Goal: Task Accomplishment & Management: Manage account settings

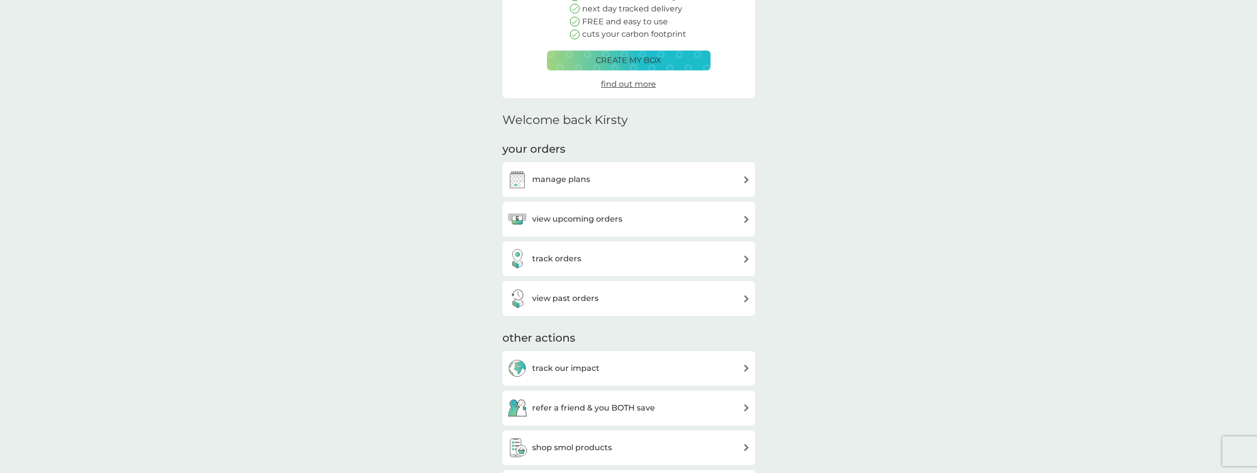
scroll to position [149, 0]
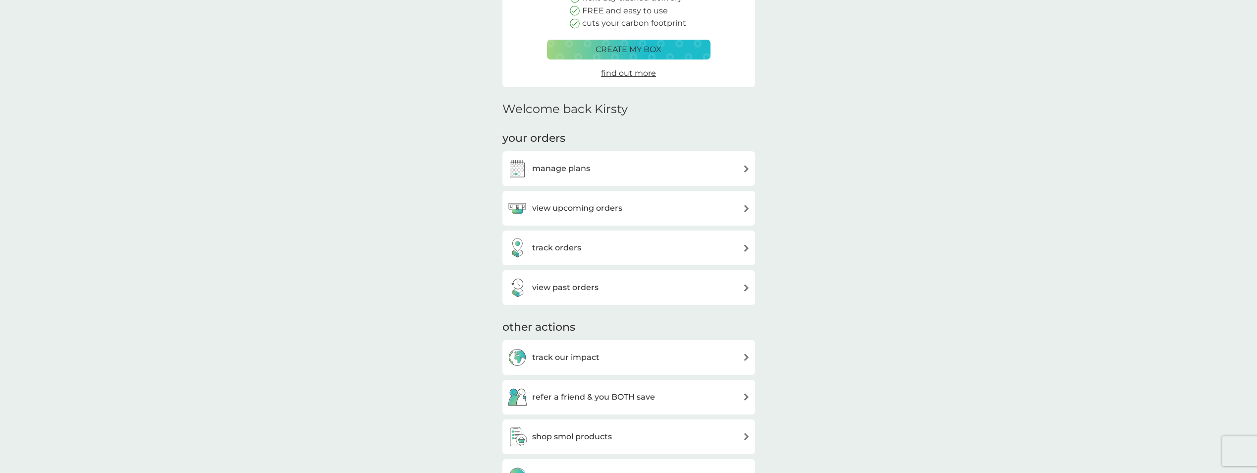
click at [595, 168] on div "manage plans" at bounding box center [629, 169] width 243 height 20
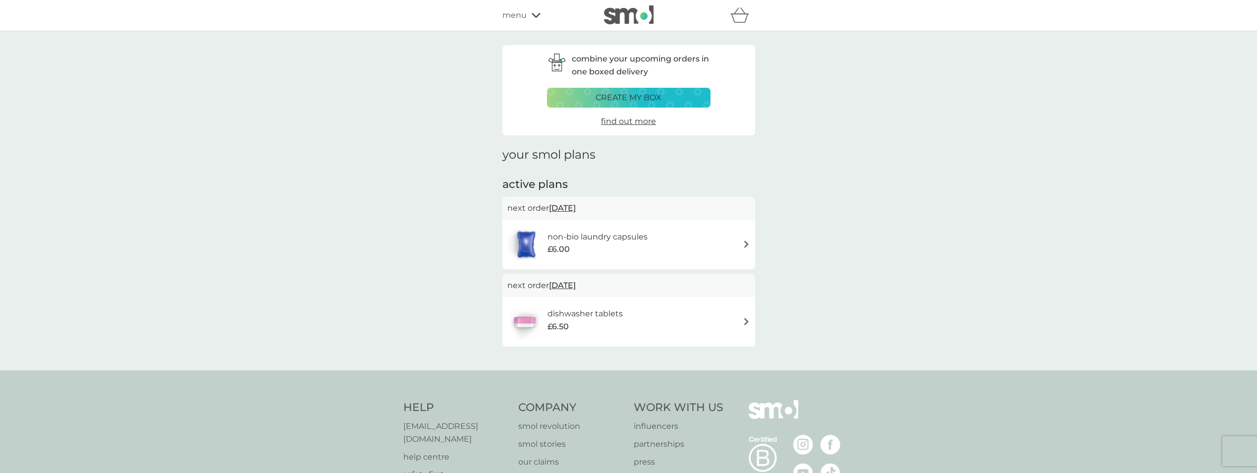
click at [607, 239] on h6 "non-bio laundry capsules" at bounding box center [598, 236] width 100 height 13
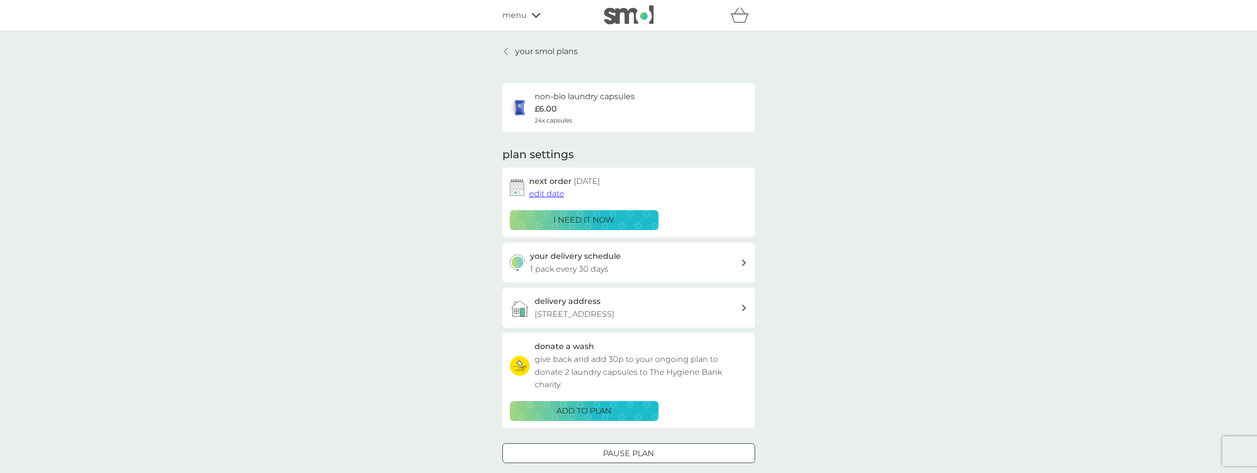
click at [597, 262] on h3 "your delivery schedule" at bounding box center [575, 256] width 91 height 13
select select "28"
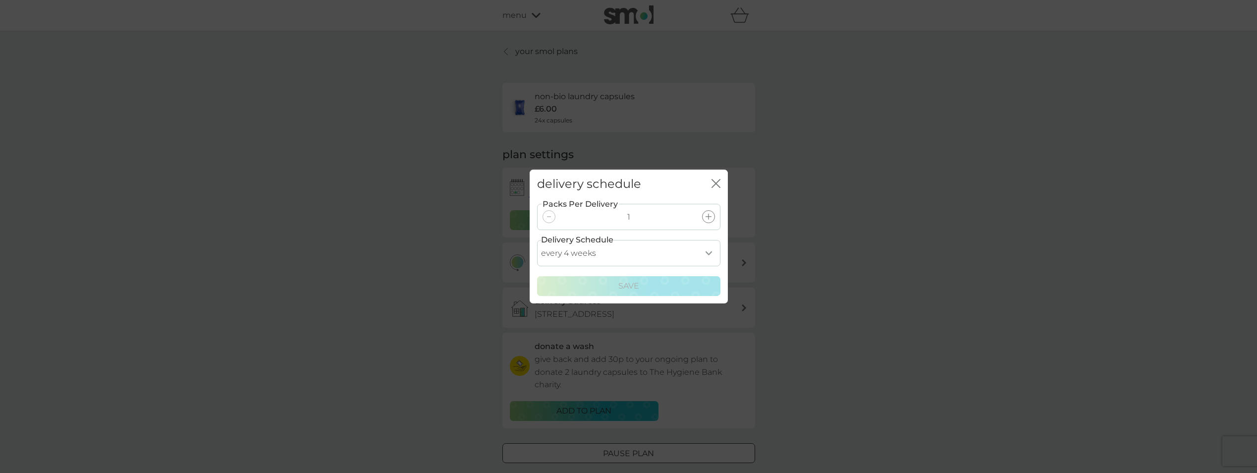
click at [706, 219] on icon at bounding box center [709, 217] width 6 height 6
click at [612, 290] on div "Save" at bounding box center [629, 286] width 171 height 13
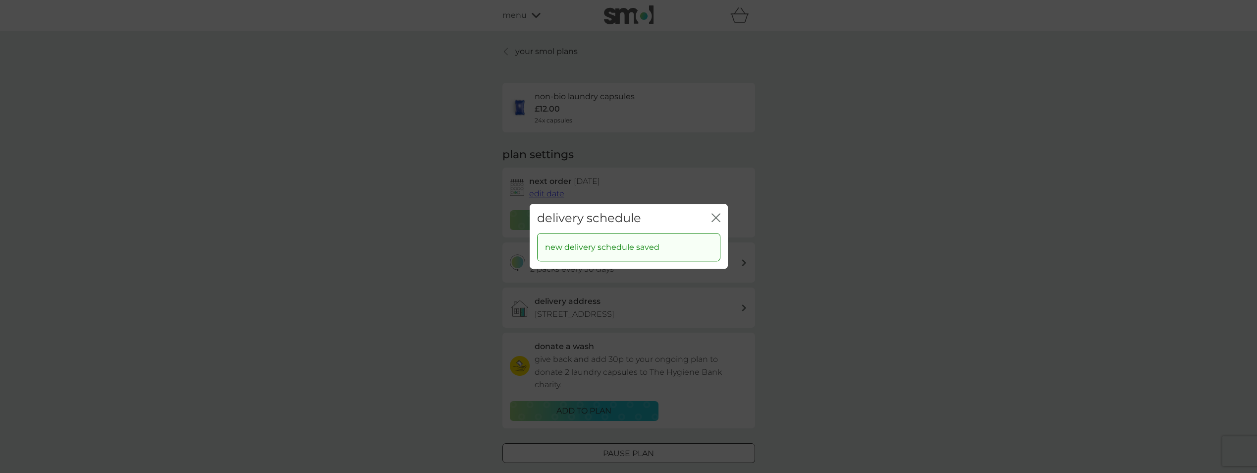
click at [716, 215] on icon "close" at bounding box center [716, 217] width 9 height 9
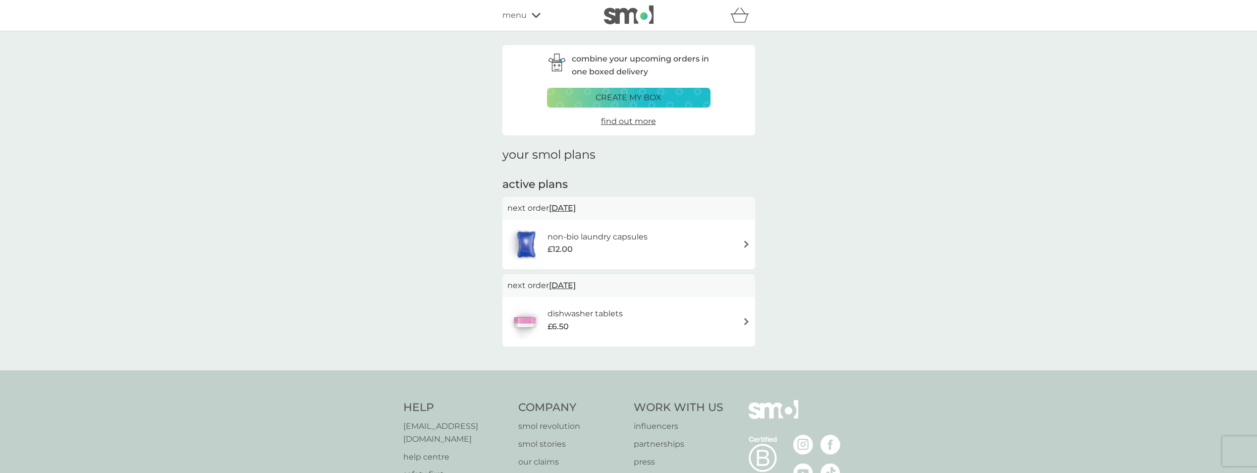
click at [566, 309] on h6 "dishwasher tablets" at bounding box center [585, 313] width 75 height 13
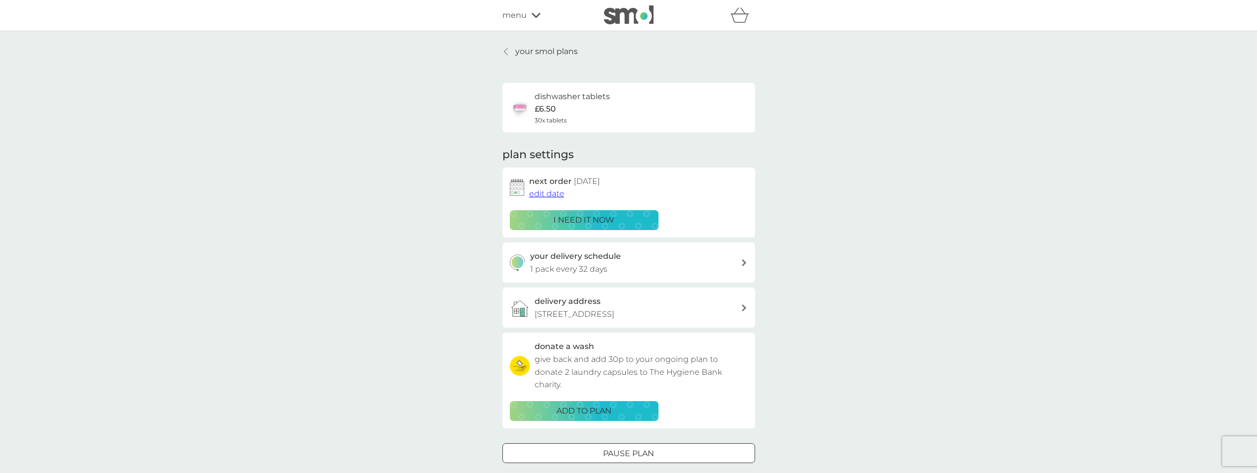
click at [597, 260] on h3 "your delivery schedule" at bounding box center [575, 256] width 91 height 13
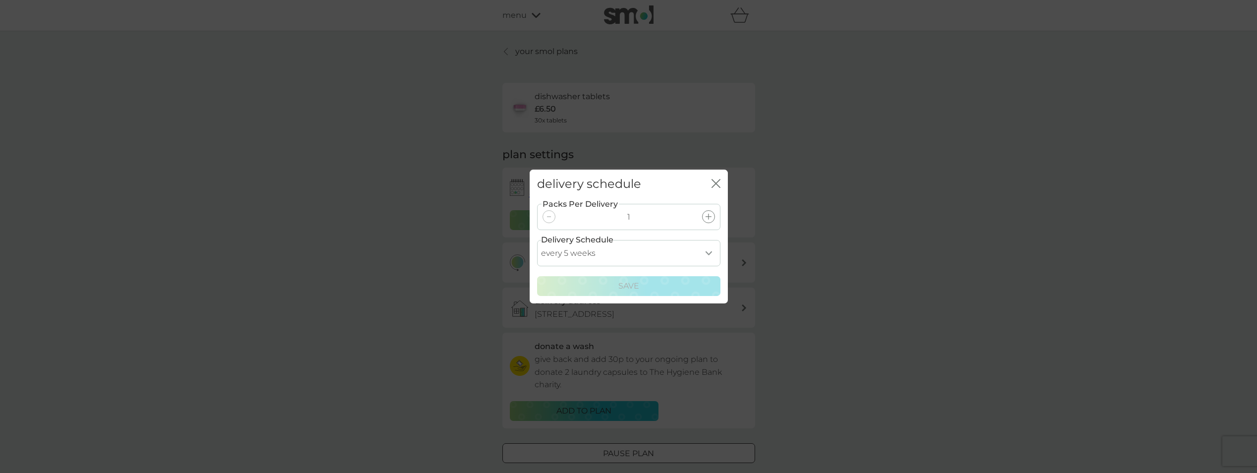
click at [710, 249] on select "every 1 week every 2 weeks every 3 weeks every 4 weeks every 5 weeks every 6 we…" at bounding box center [628, 253] width 183 height 26
select select "56"
click at [537, 240] on select "every 1 week every 2 weeks every 3 weeks every 4 weeks every 5 weeks every 6 we…" at bounding box center [628, 253] width 183 height 26
click at [721, 186] on div "delivery schedule close" at bounding box center [629, 184] width 198 height 29
click at [714, 184] on icon "close" at bounding box center [716, 183] width 9 height 9
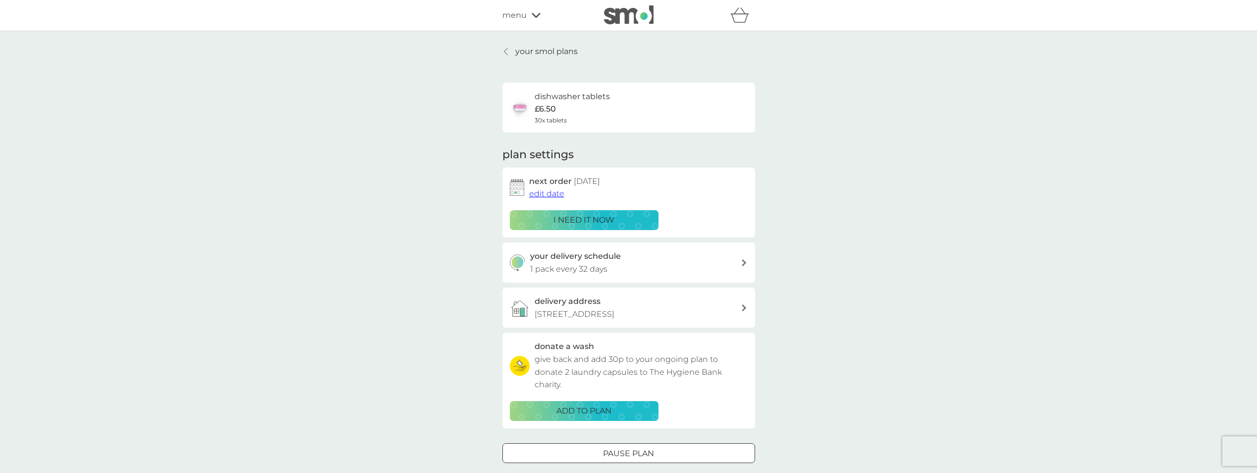
click at [549, 195] on span "edit date" at bounding box center [546, 193] width 35 height 9
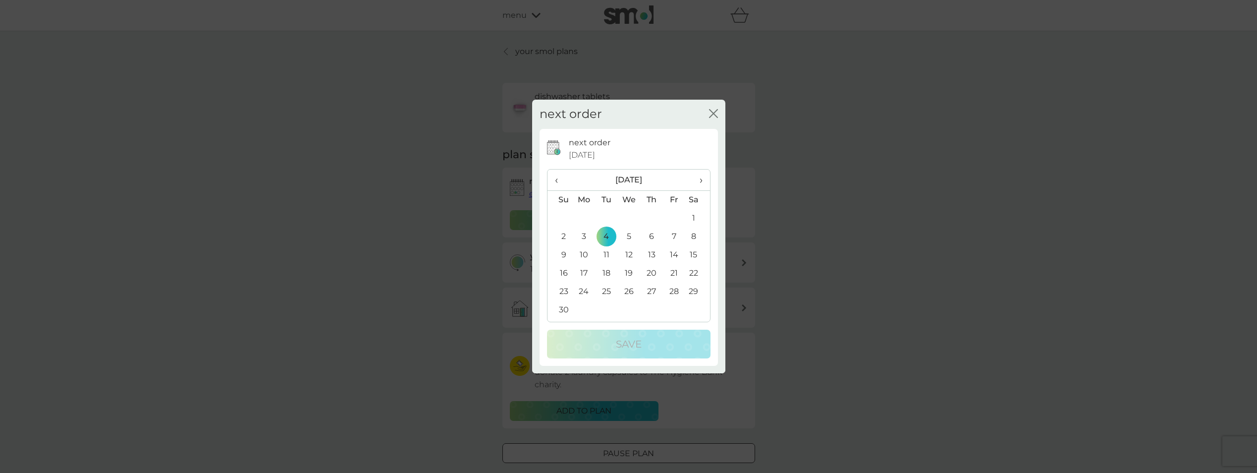
click at [700, 178] on span "›" at bounding box center [697, 180] width 10 height 21
click at [555, 176] on span "‹" at bounding box center [560, 180] width 10 height 21
click at [676, 292] on td "28" at bounding box center [674, 292] width 22 height 18
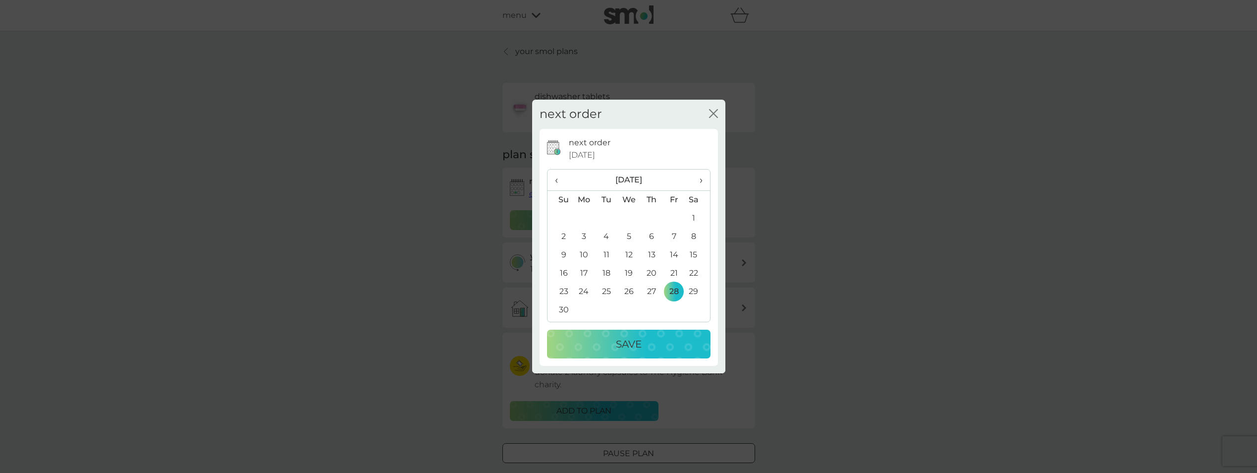
click at [693, 291] on td "29" at bounding box center [697, 292] width 25 height 18
click at [636, 346] on p "Save" at bounding box center [629, 344] width 26 height 16
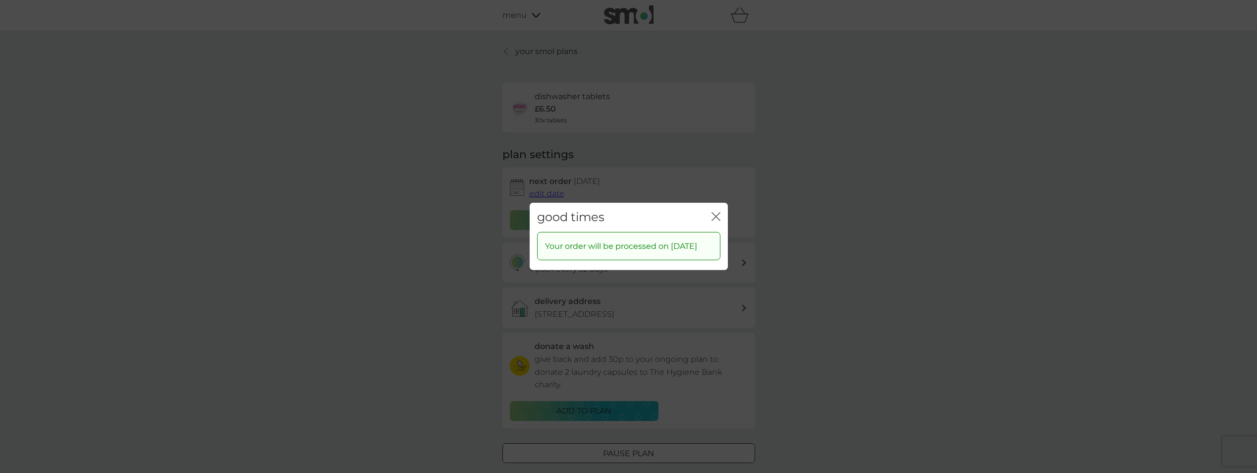
click at [716, 212] on icon "close" at bounding box center [716, 216] width 9 height 9
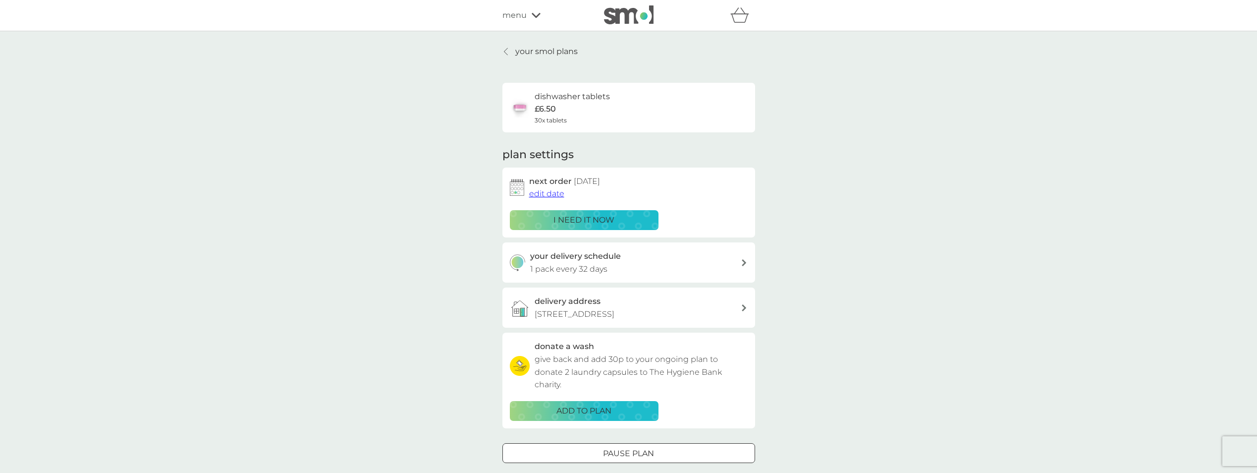
click at [540, 46] on p "your smol plans" at bounding box center [546, 51] width 62 height 13
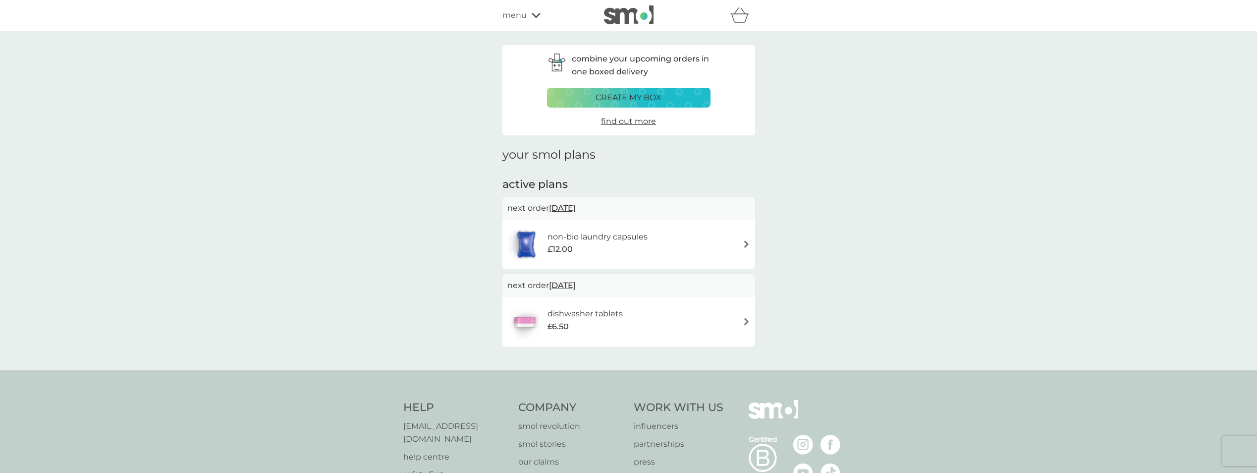
click at [636, 225] on div "non-bio laundry capsules £12.00" at bounding box center [629, 245] width 253 height 50
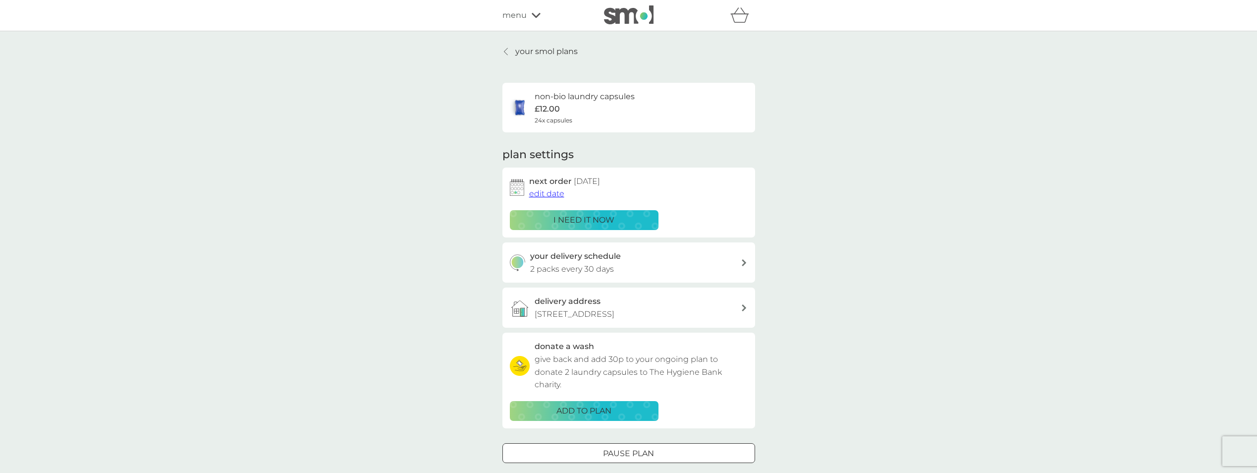
click at [534, 50] on p "your smol plans" at bounding box center [546, 51] width 62 height 13
click at [534, 16] on icon at bounding box center [536, 15] width 9 height 5
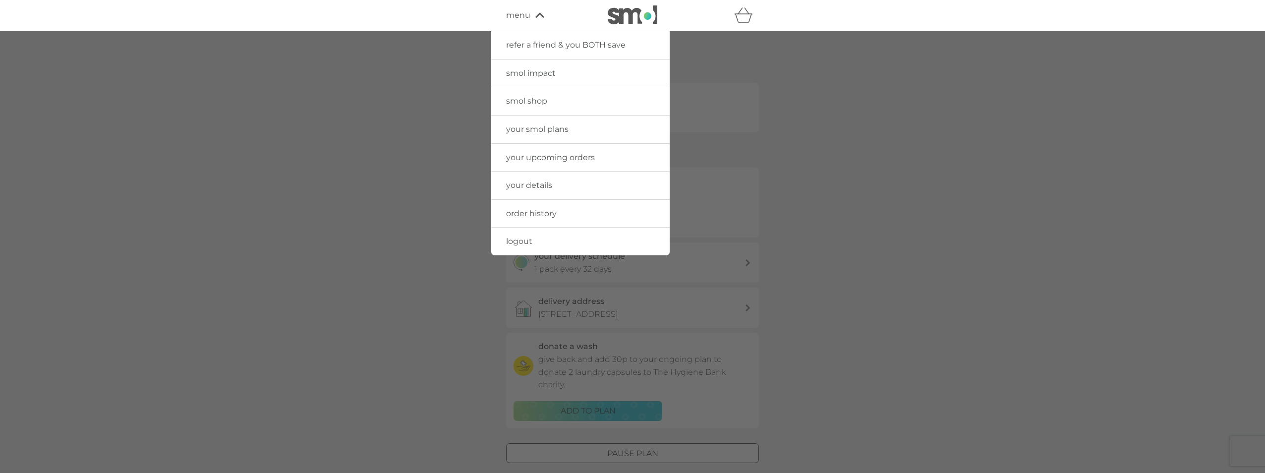
click at [520, 236] on link "logout" at bounding box center [580, 242] width 178 height 28
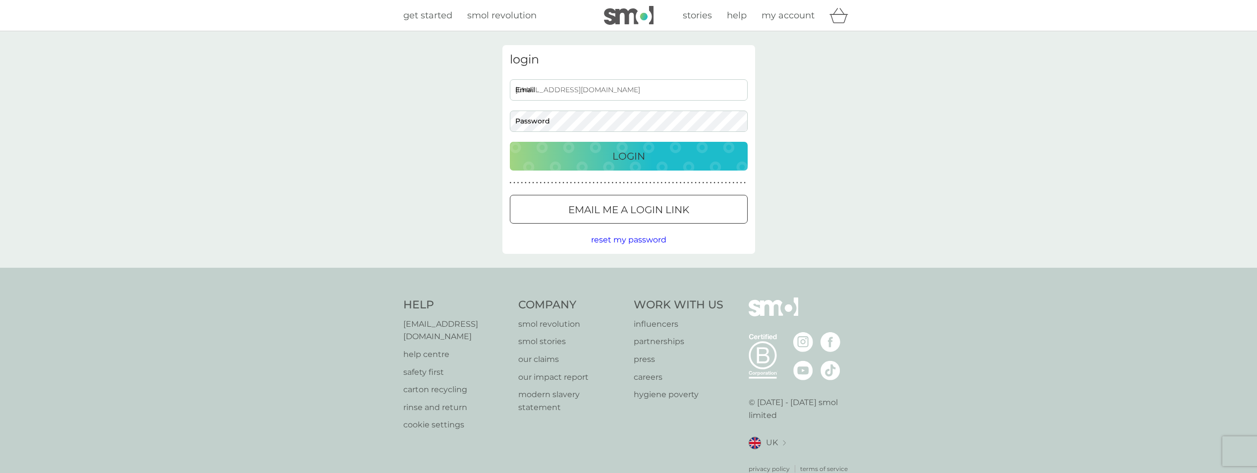
click at [602, 91] on input "kirstylord7884@gmail.com" at bounding box center [629, 89] width 238 height 21
drag, startPoint x: 627, startPoint y: 89, endPoint x: 573, endPoint y: 89, distance: 53.5
click at [573, 89] on input "kirstylord7884@gmail.com" at bounding box center [629, 89] width 238 height 21
type input "kirstylord7884@outlook.com"
click at [759, 105] on div "login kirstylord7884@outlook.com Email Password Login ● ● ● ● ● ● ● ● ● ● ● ● ●…" at bounding box center [629, 149] width 268 height 209
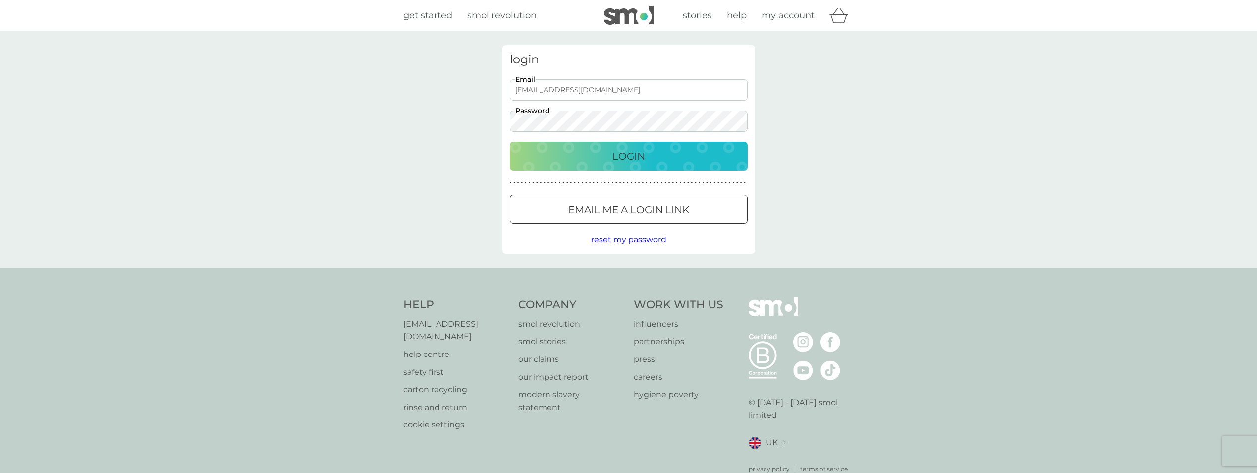
click at [694, 153] on div "Login" at bounding box center [629, 156] width 218 height 16
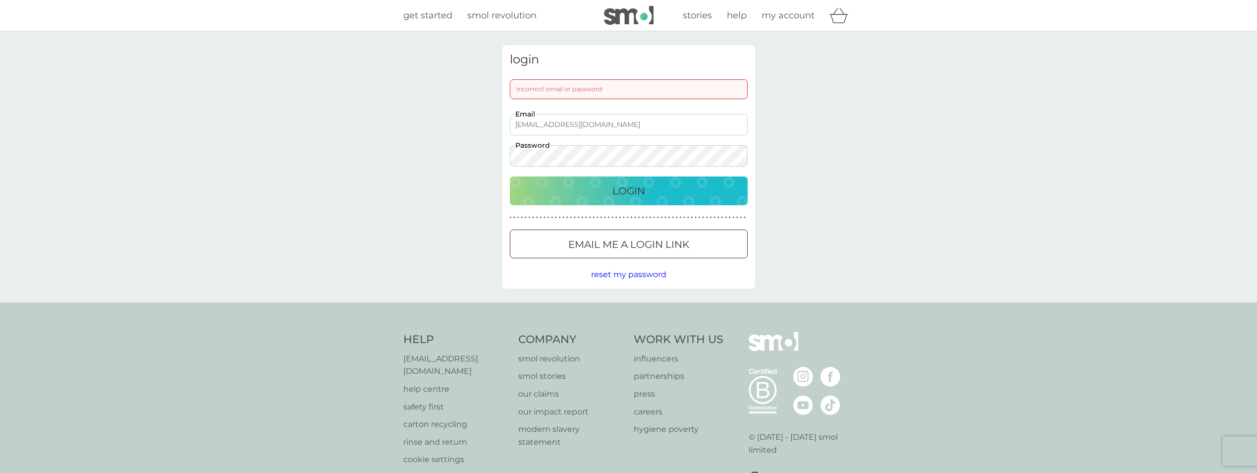
click at [421, 156] on div "login Incorrect email or password kirstylord7884@outlook.com Email Password Log…" at bounding box center [628, 166] width 1257 height 271
click at [510, 176] on button "Login" at bounding box center [629, 190] width 238 height 29
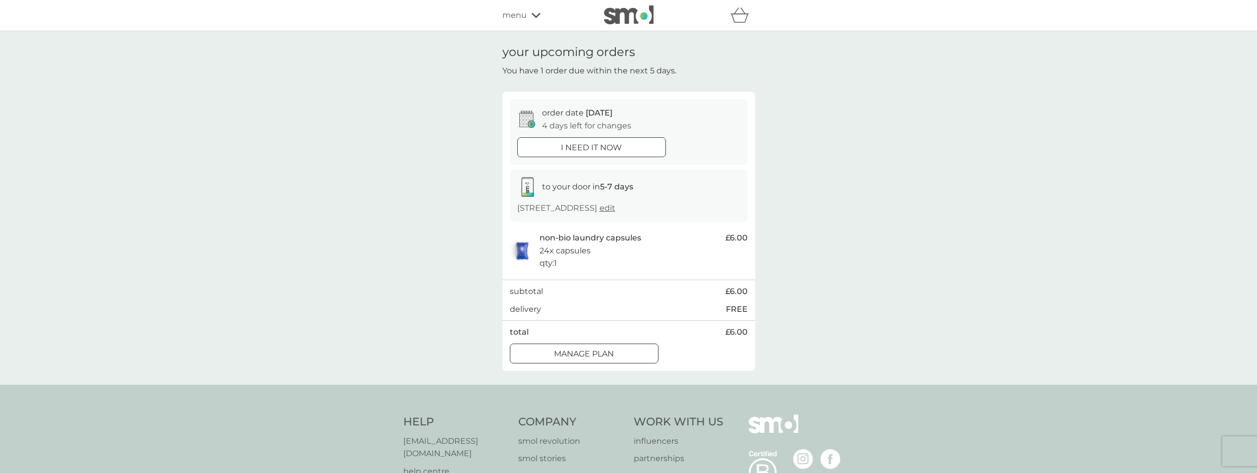
click at [604, 115] on span "14 Oct" at bounding box center [599, 112] width 27 height 9
click at [611, 360] on p "Manage plan" at bounding box center [584, 353] width 60 height 13
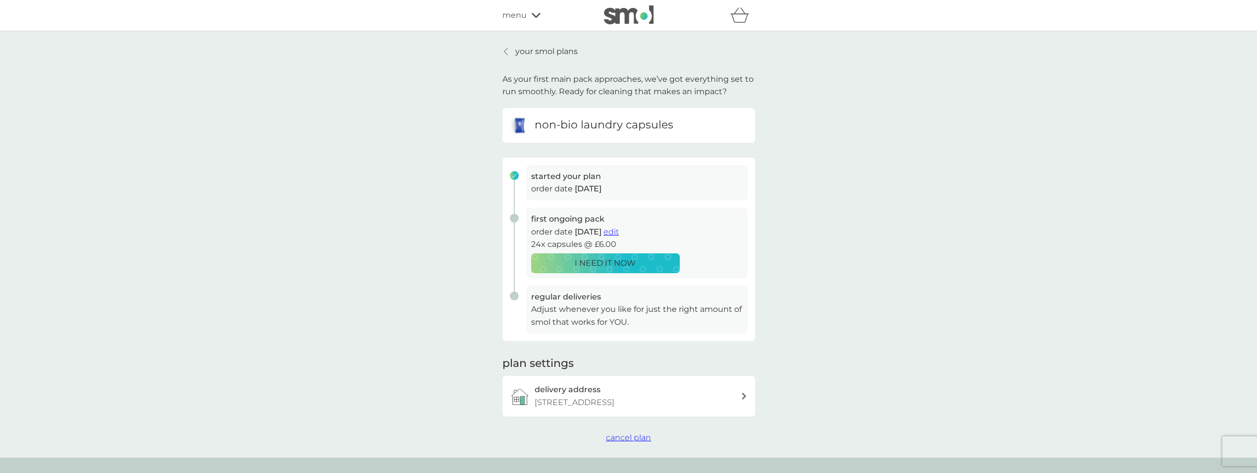
click at [619, 228] on span "edit" at bounding box center [611, 231] width 15 height 9
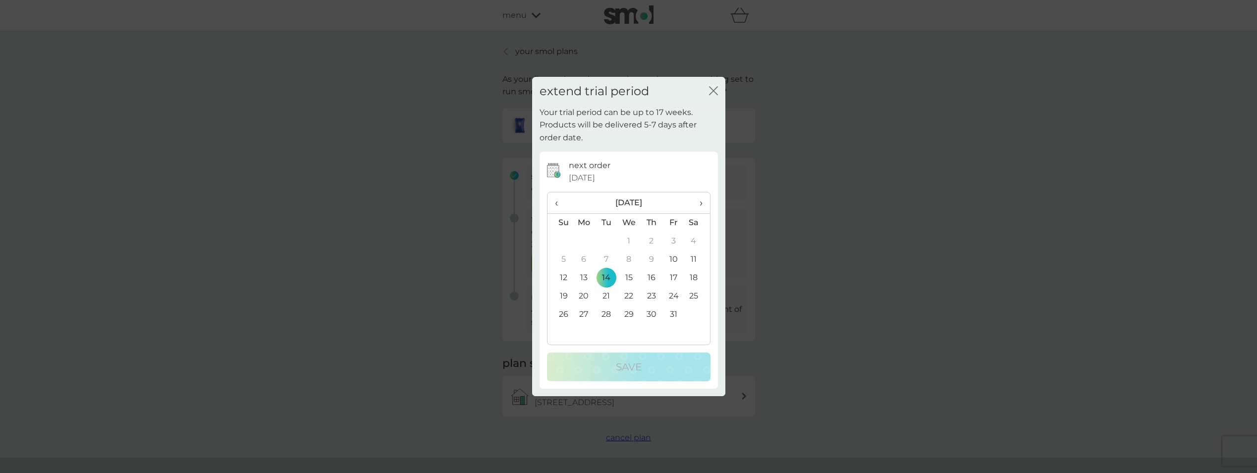
click at [626, 316] on td "29" at bounding box center [629, 314] width 23 height 18
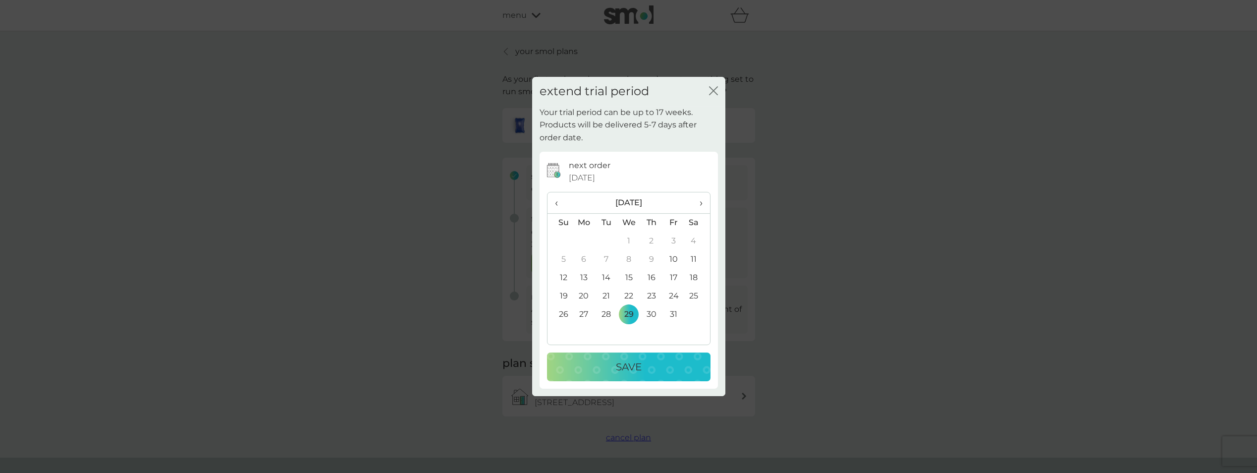
click at [634, 360] on p "Save" at bounding box center [629, 367] width 26 height 16
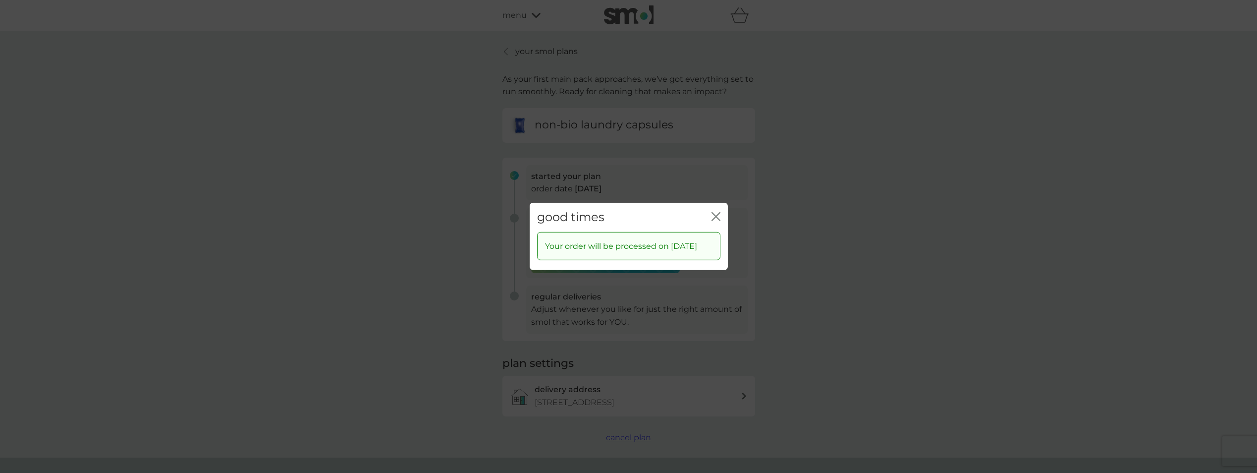
click at [716, 212] on icon "close" at bounding box center [716, 216] width 9 height 9
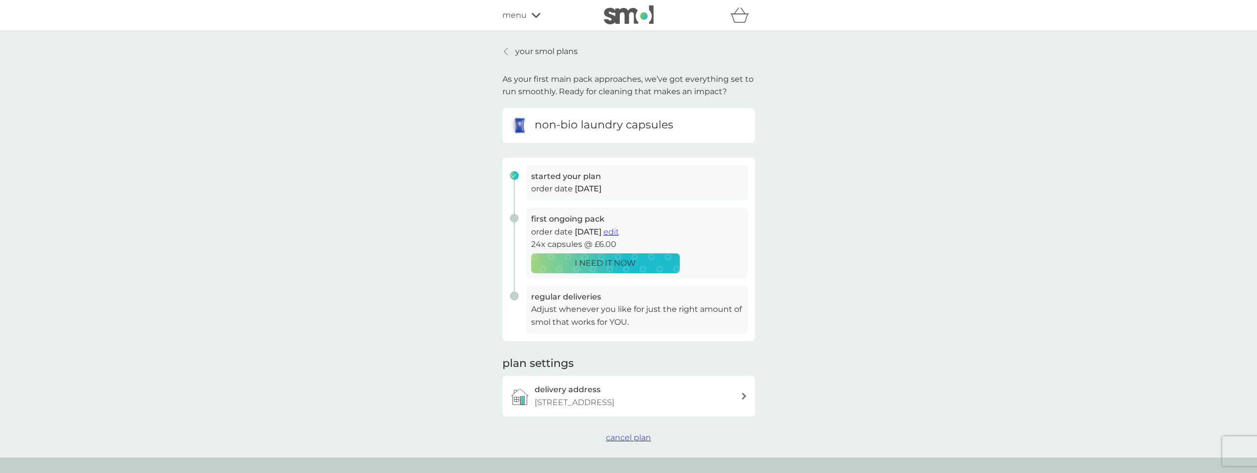
click at [560, 53] on p "your smol plans" at bounding box center [546, 51] width 62 height 13
